Goal: Task Accomplishment & Management: Manage account settings

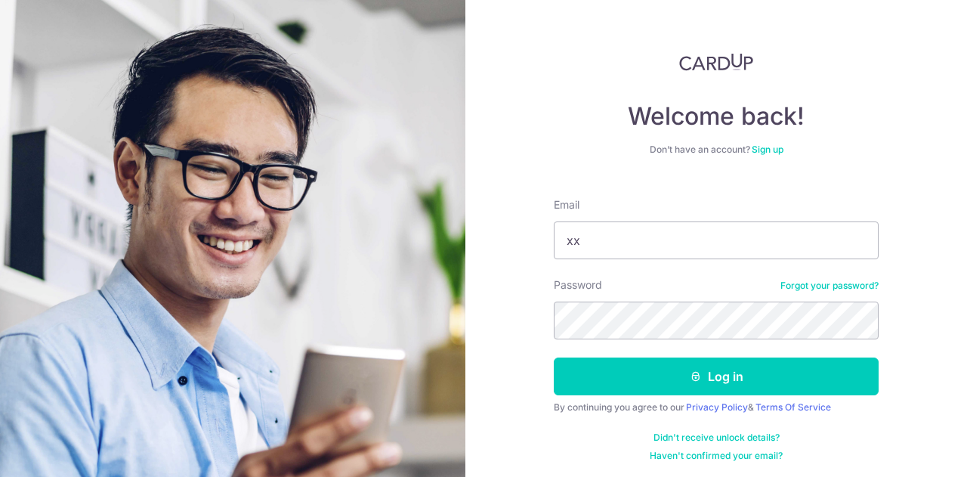
type input "[EMAIL_ADDRESS][DOMAIN_NAME]"
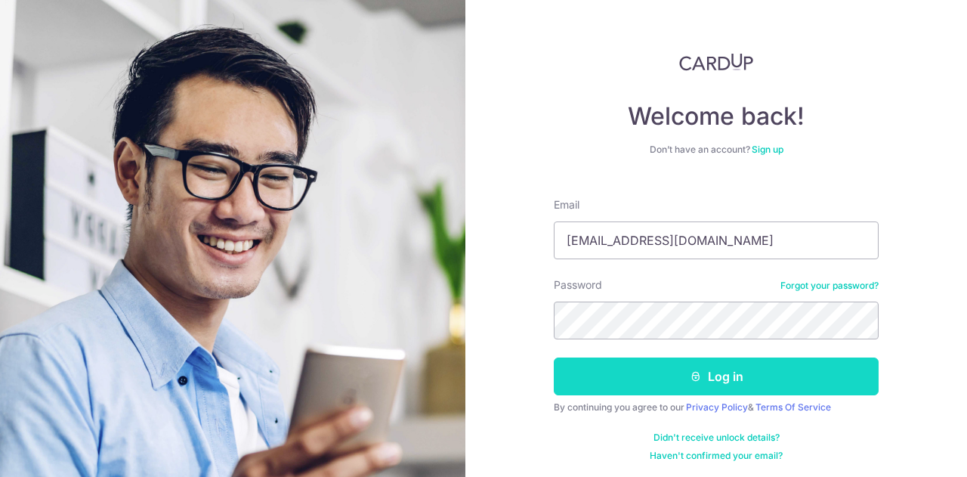
click at [734, 377] on button "Log in" at bounding box center [716, 376] width 325 height 38
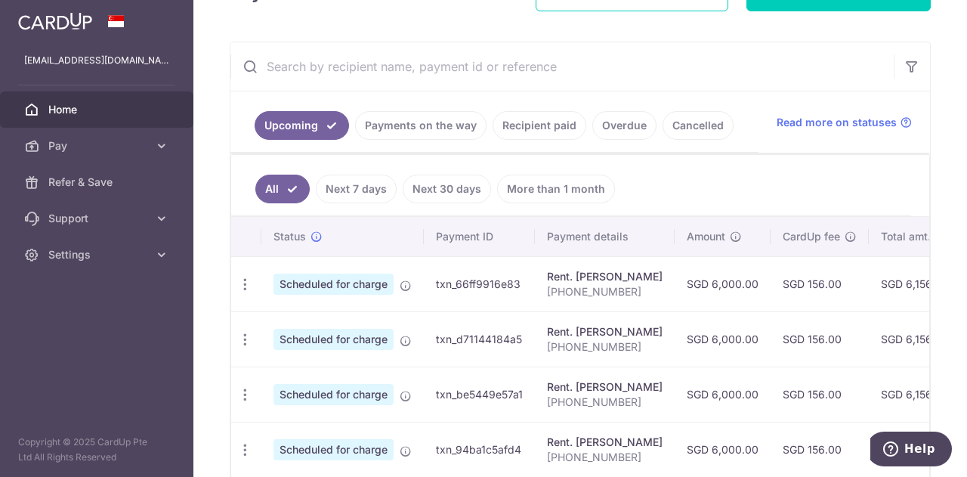
scroll to position [326, 0]
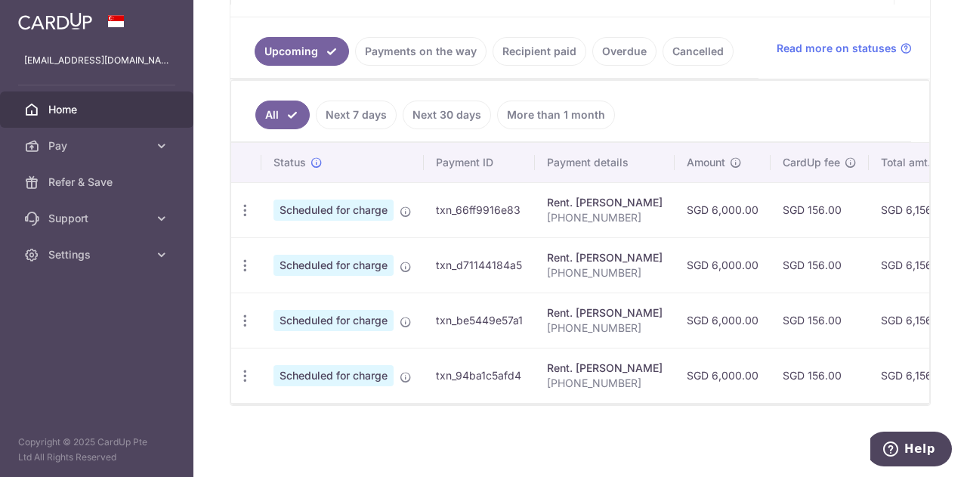
click at [361, 107] on link "Next 7 days" at bounding box center [356, 114] width 81 height 29
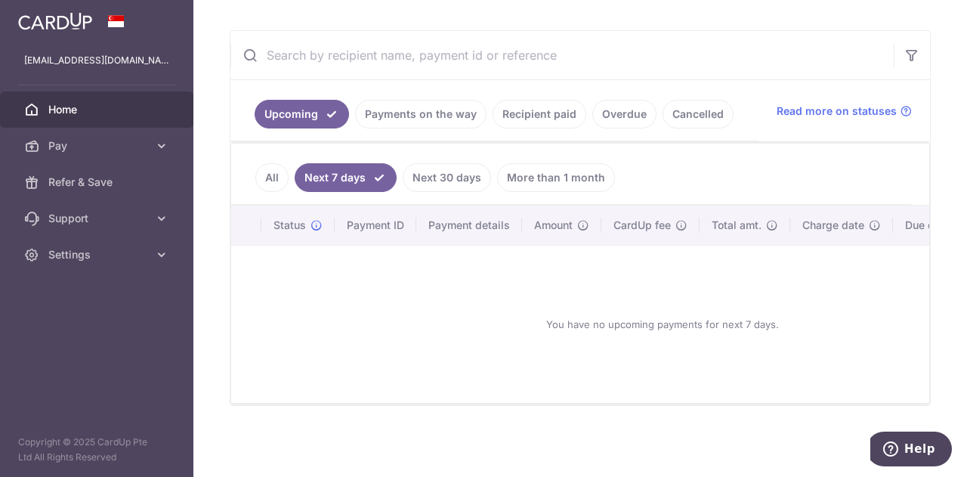
click at [263, 173] on link "All" at bounding box center [271, 177] width 33 height 29
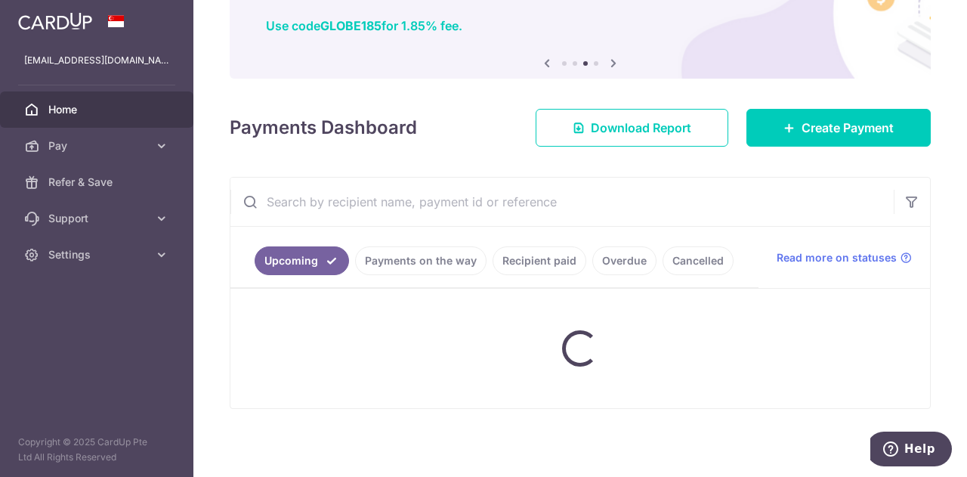
scroll to position [326, 0]
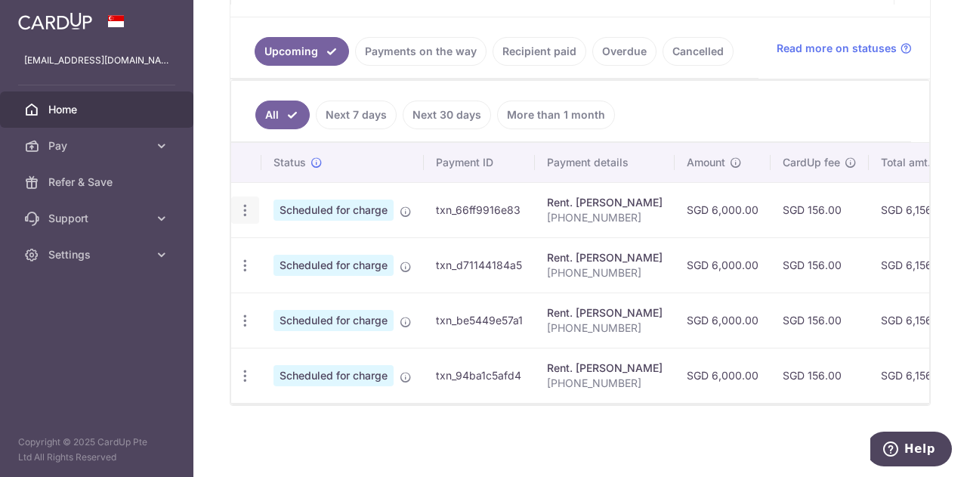
click at [252, 205] on div "Update payment Cancel payment" at bounding box center [245, 210] width 28 height 28
click at [252, 203] on div "Update payment Cancel payment" at bounding box center [245, 210] width 28 height 28
click at [239, 204] on icon "button" at bounding box center [245, 211] width 16 height 16
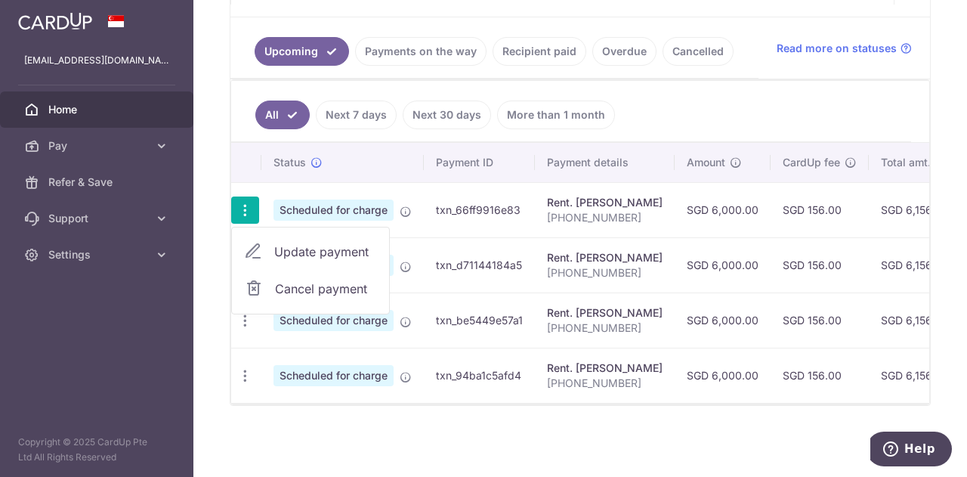
click at [315, 249] on span "Update payment" at bounding box center [325, 252] width 103 height 18
radio input "true"
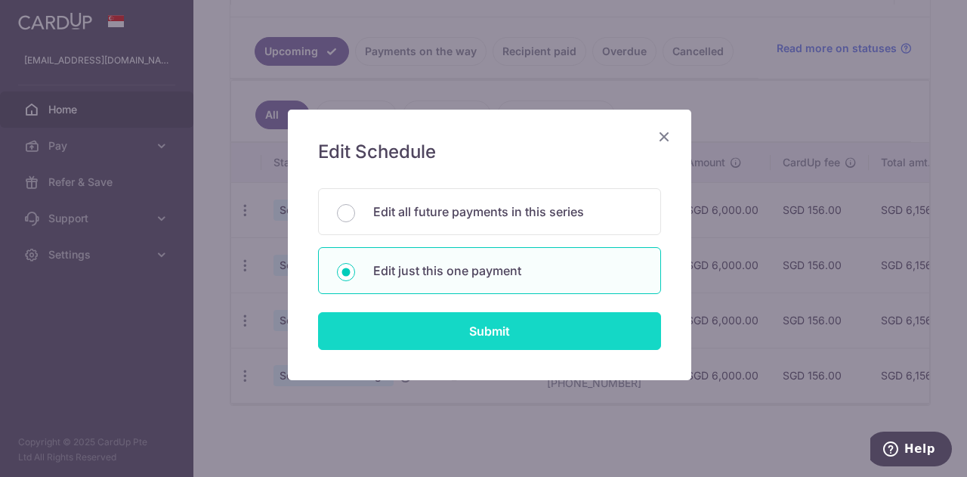
click at [517, 331] on input "Submit" at bounding box center [489, 331] width 343 height 38
radio input "true"
type input "6,000.00"
type input "[DATE]"
type input "[PHONE_NUMBER]"
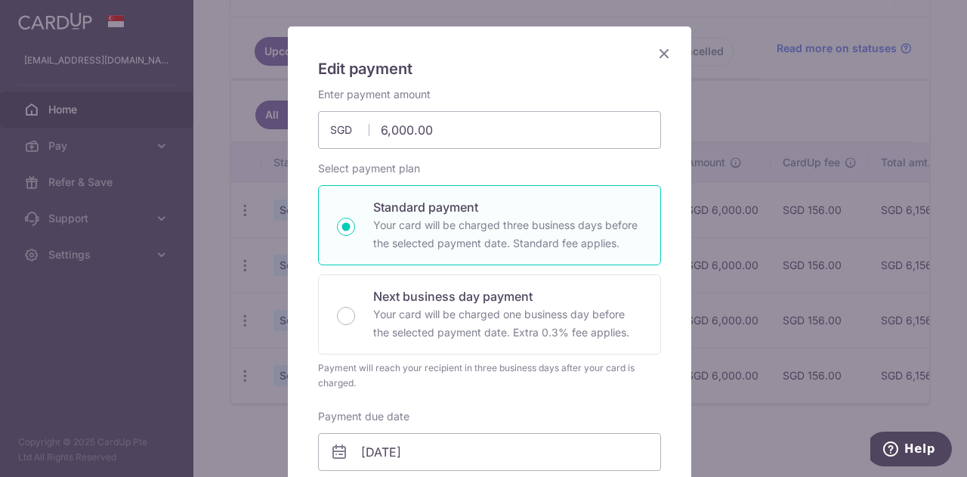
scroll to position [76, 0]
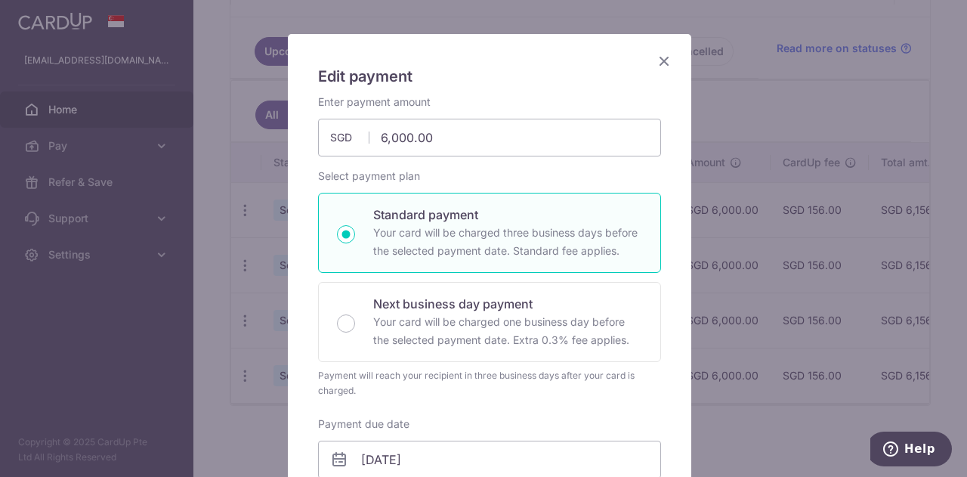
click at [659, 58] on icon "Close" at bounding box center [664, 60] width 18 height 19
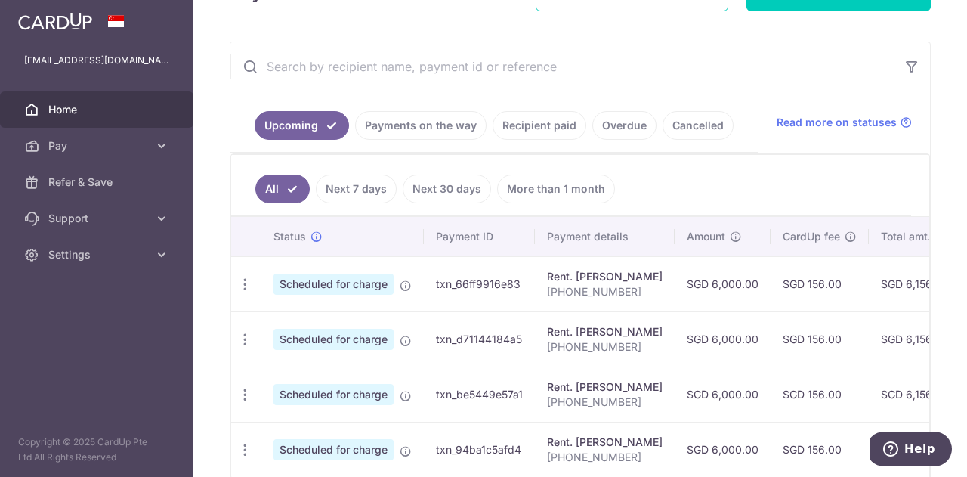
scroll to position [326, 0]
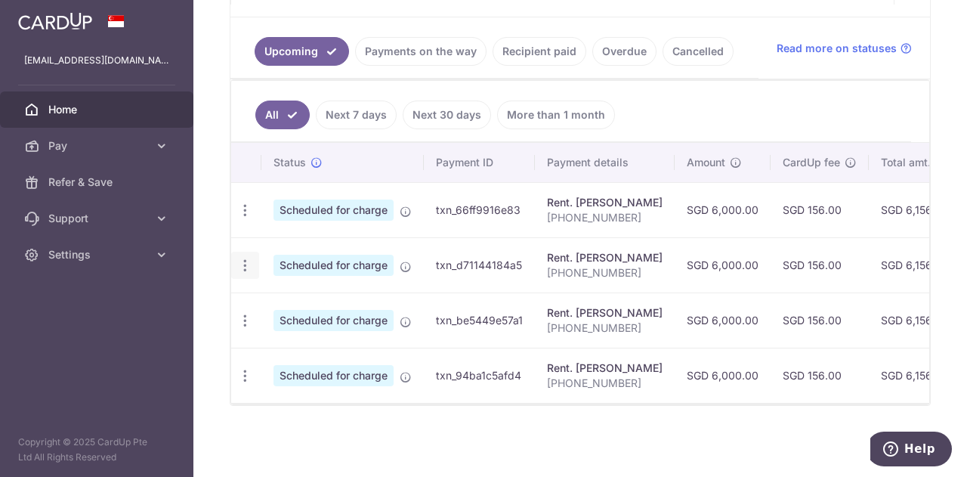
click at [249, 261] on icon "button" at bounding box center [245, 266] width 16 height 16
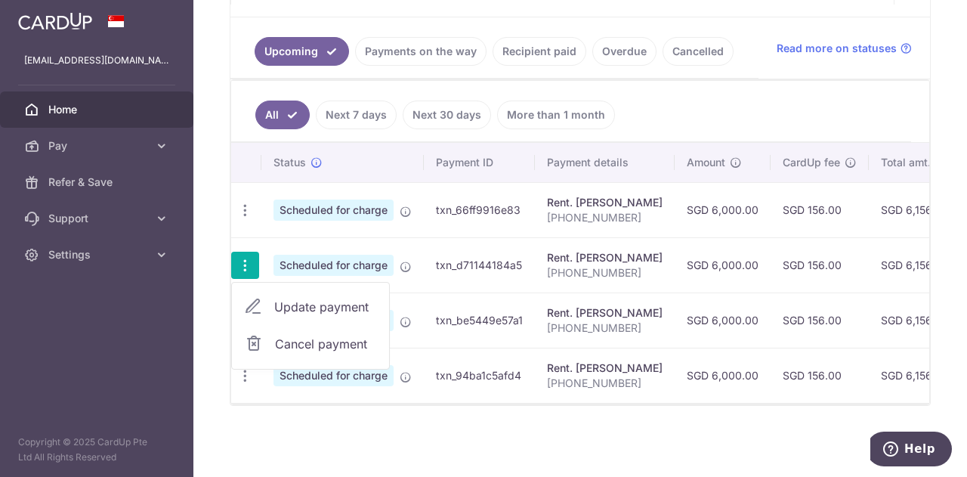
click at [308, 298] on span "Update payment" at bounding box center [325, 307] width 103 height 18
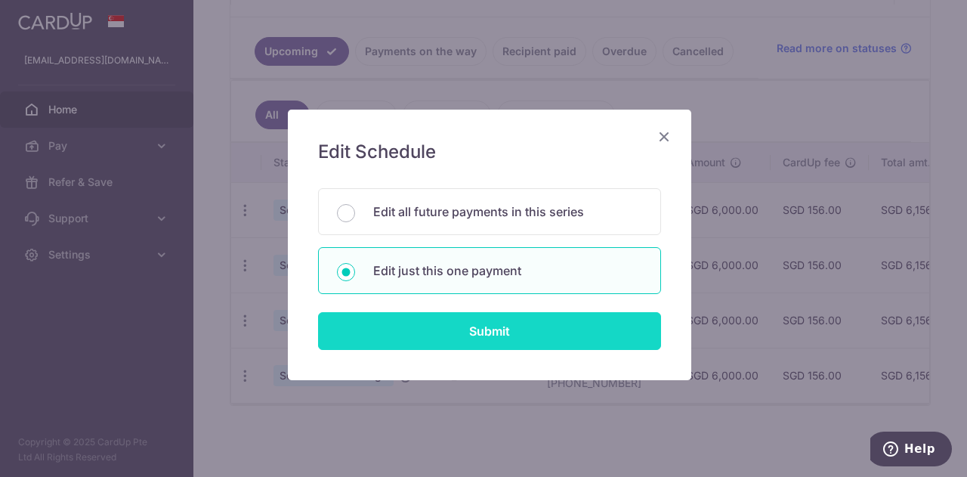
click at [490, 339] on input "Submit" at bounding box center [489, 331] width 343 height 38
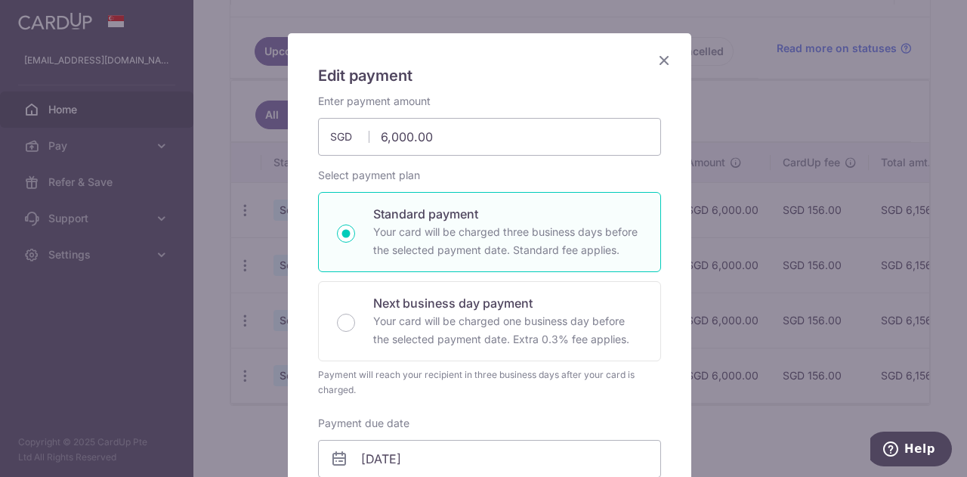
scroll to position [0, 0]
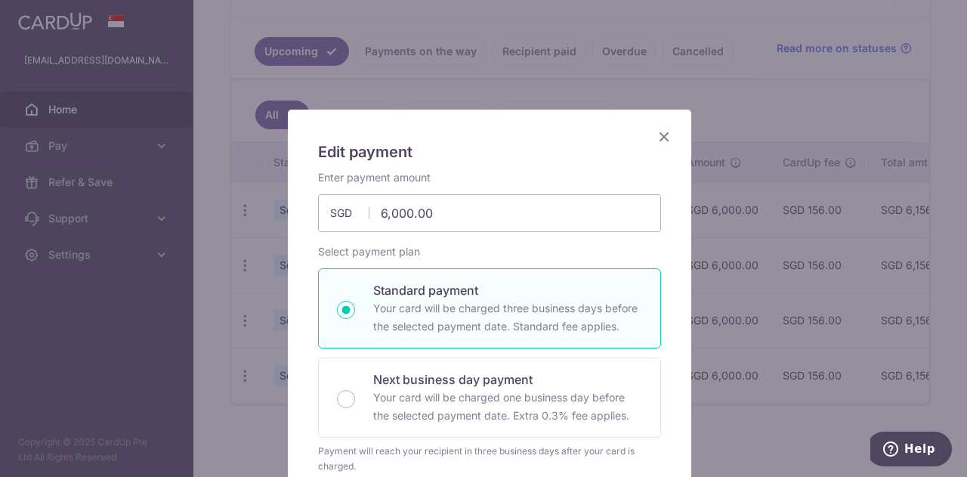
click at [660, 136] on icon "Close" at bounding box center [664, 136] width 18 height 19
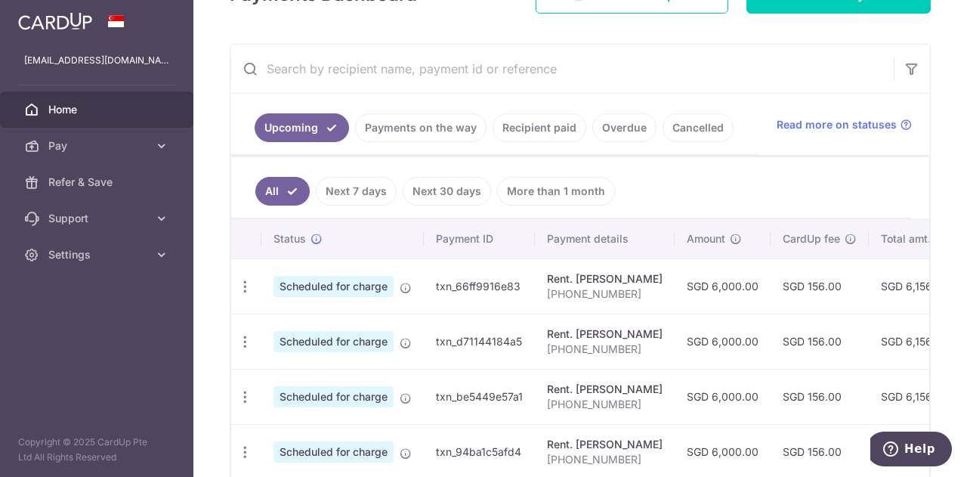
scroll to position [250, 0]
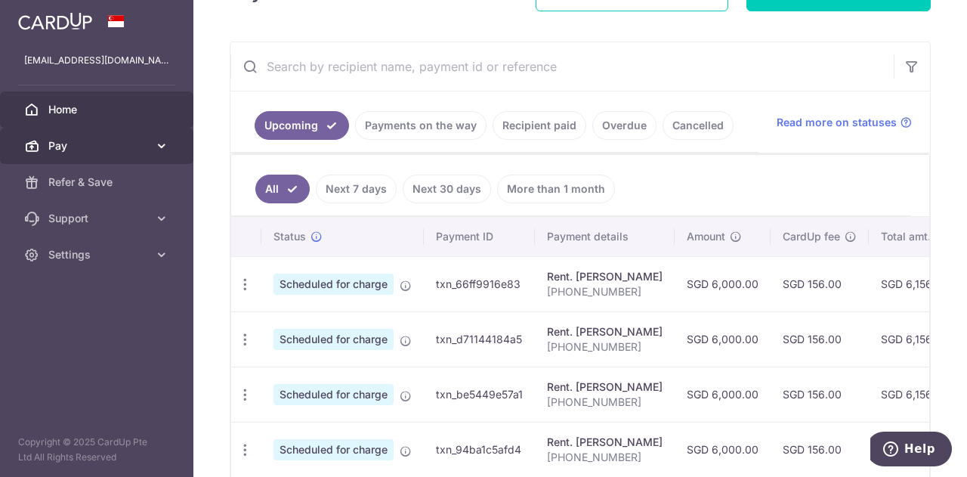
click at [130, 153] on link "Pay" at bounding box center [96, 146] width 193 height 36
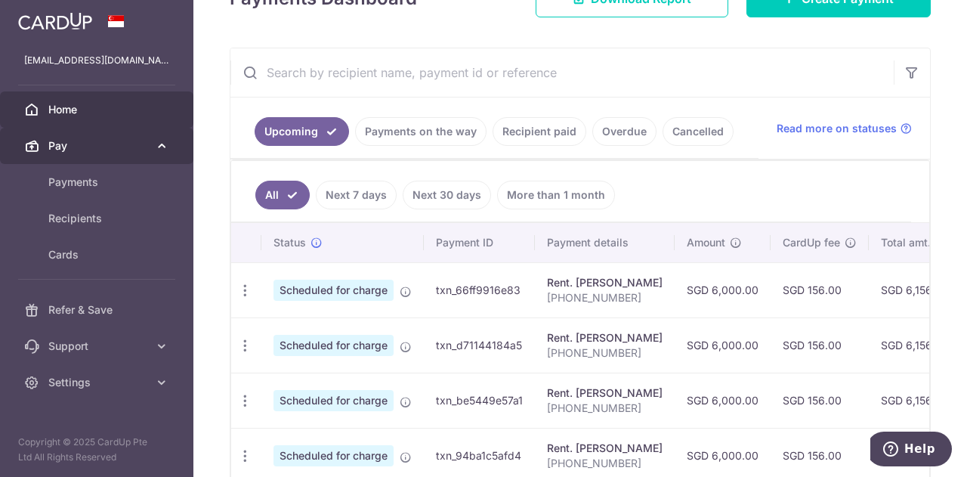
scroll to position [175, 0]
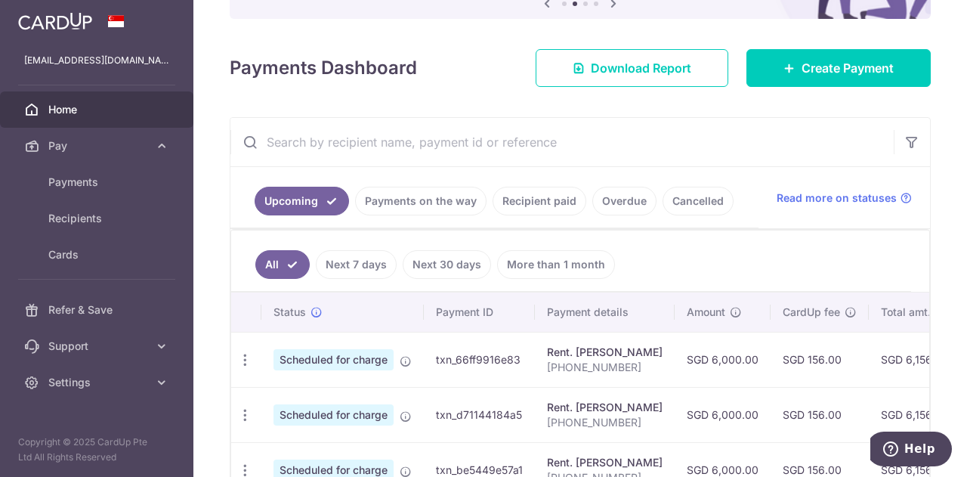
click at [128, 108] on span "Home" at bounding box center [98, 109] width 100 height 15
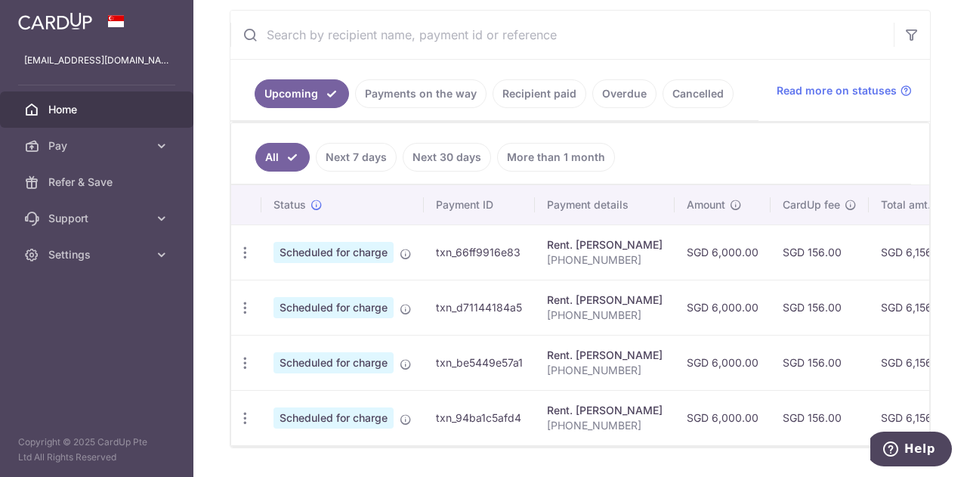
scroll to position [326, 0]
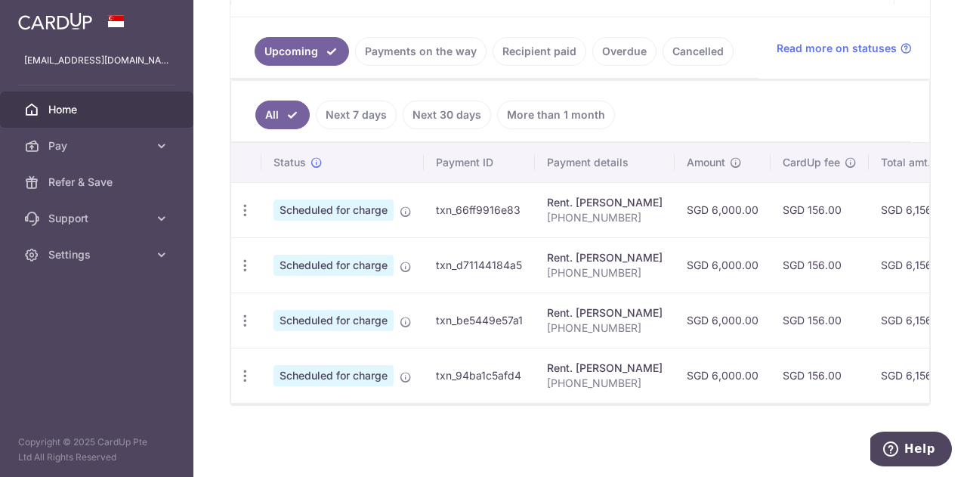
click at [410, 49] on link "Payments on the way" at bounding box center [420, 51] width 131 height 29
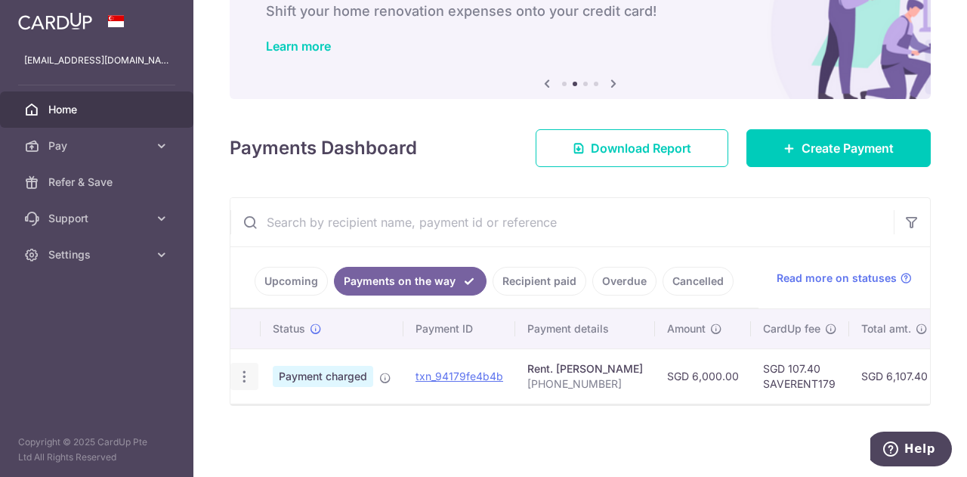
click at [235, 366] on div "PDF Receipt" at bounding box center [244, 377] width 28 height 28
click at [243, 369] on icon "button" at bounding box center [245, 377] width 16 height 16
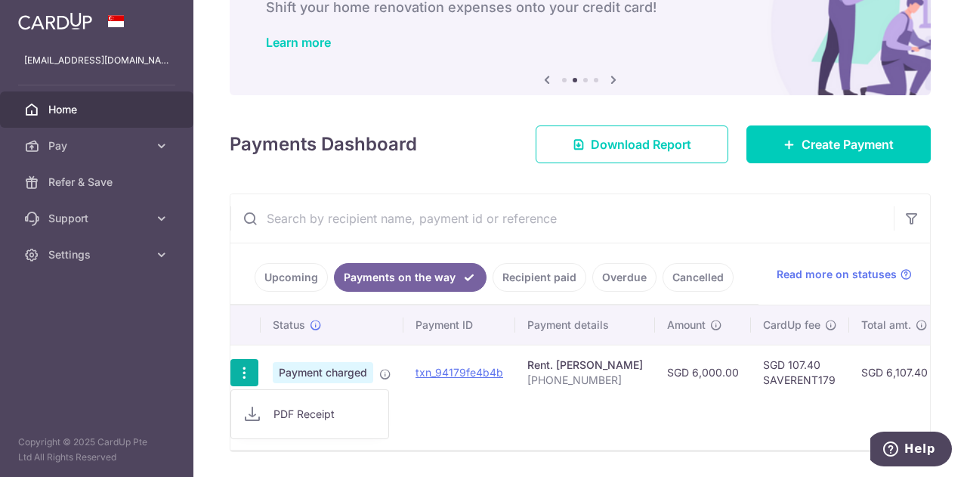
click at [243, 365] on icon "button" at bounding box center [245, 373] width 16 height 16
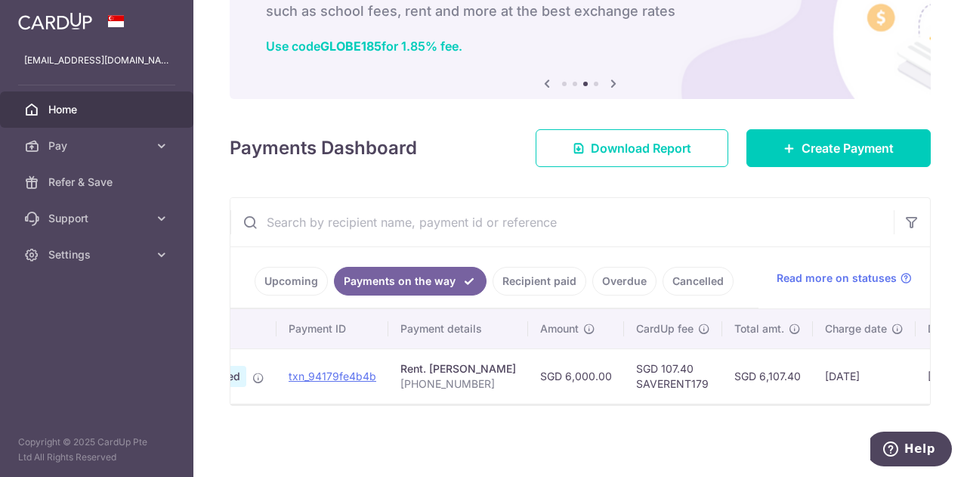
scroll to position [0, 64]
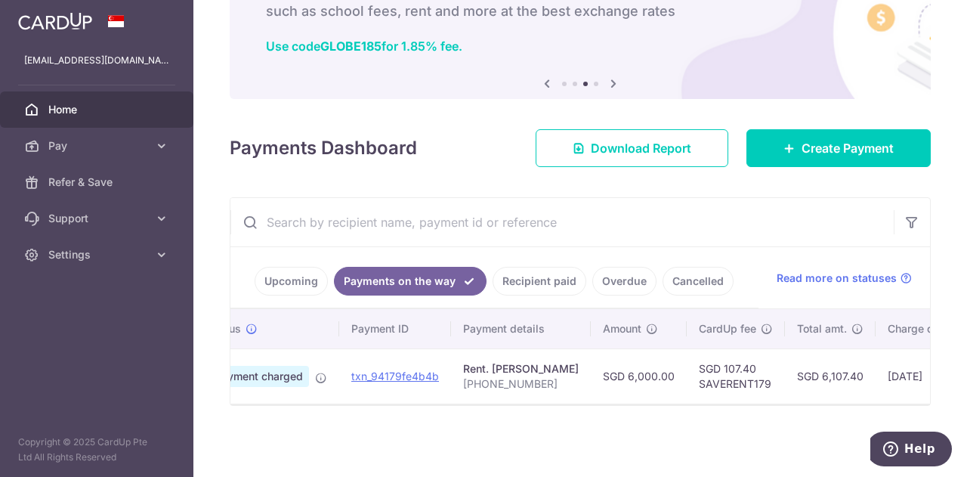
click at [70, 100] on link "Home" at bounding box center [96, 109] width 193 height 36
